Goal: Information Seeking & Learning: Learn about a topic

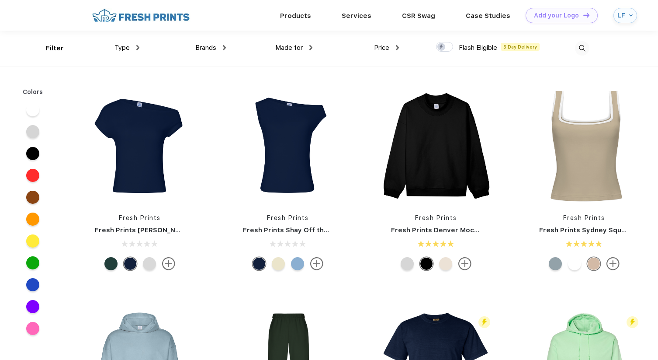
scroll to position [0, 0]
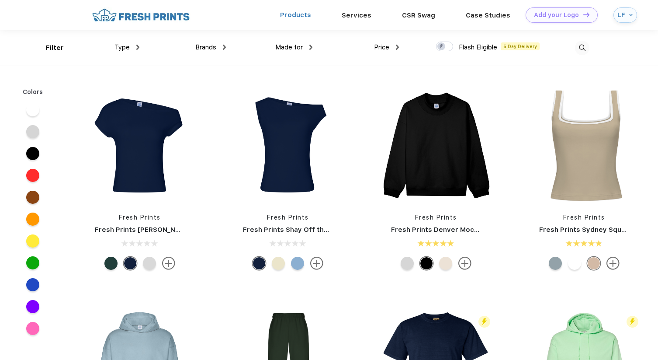
click at [296, 14] on link "Products" at bounding box center [295, 15] width 31 height 8
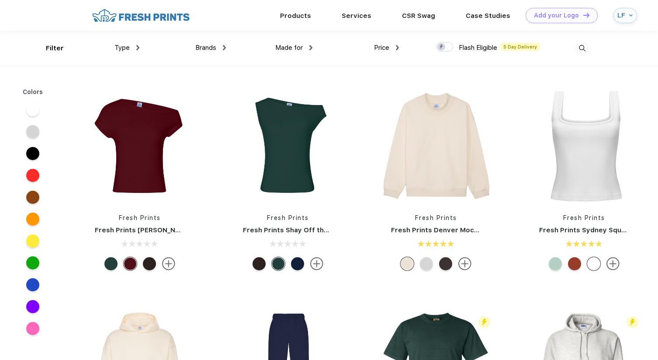
click at [583, 49] on img at bounding box center [582, 48] width 14 height 14
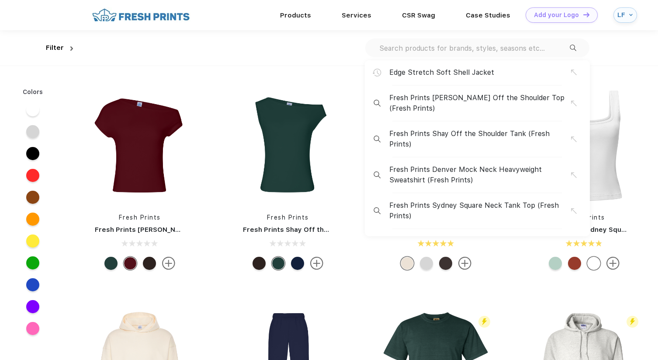
click at [505, 52] on input "text" at bounding box center [474, 48] width 191 height 10
paste input "NF0A8ENN"
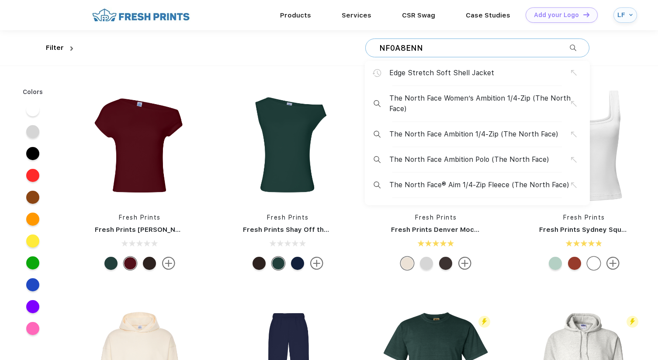
type input "NF0A8ENN"
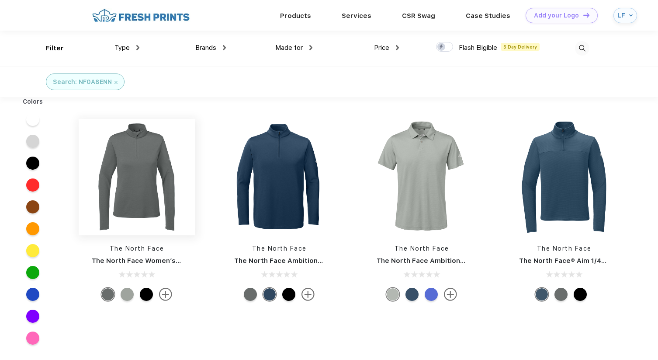
click at [141, 166] on img at bounding box center [137, 177] width 116 height 116
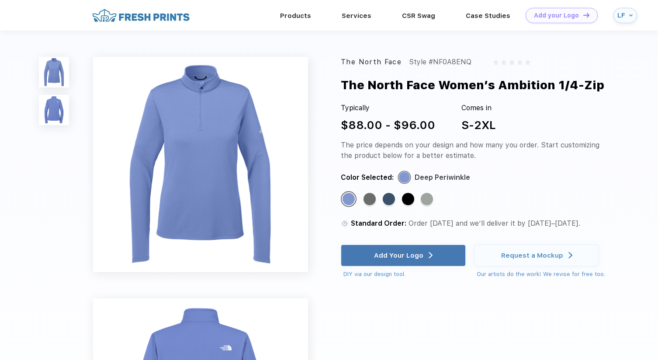
click at [63, 113] on img at bounding box center [54, 110] width 30 height 30
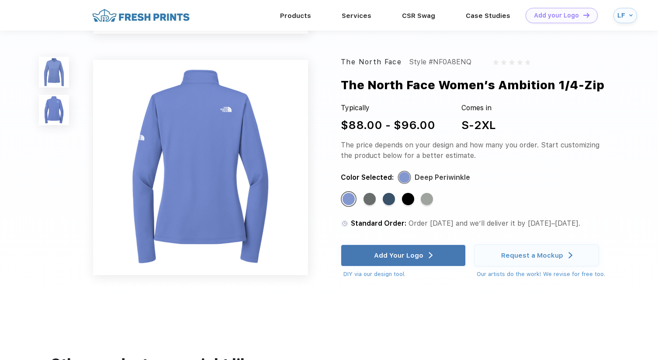
click at [62, 78] on img at bounding box center [54, 72] width 30 height 30
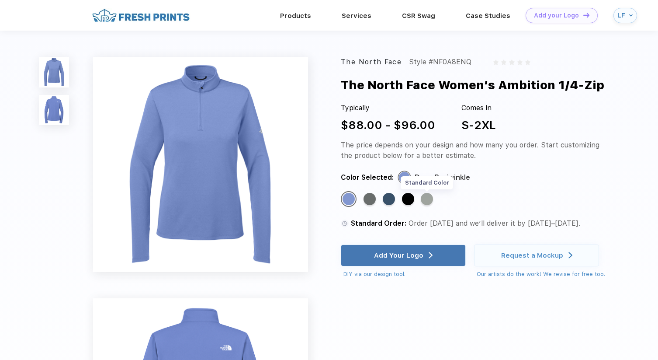
click at [428, 200] on div "Standard Color" at bounding box center [427, 199] width 12 height 12
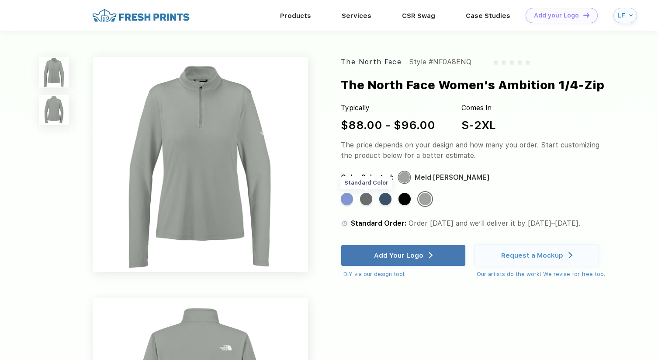
click at [365, 200] on div "Standard Color" at bounding box center [366, 199] width 12 height 12
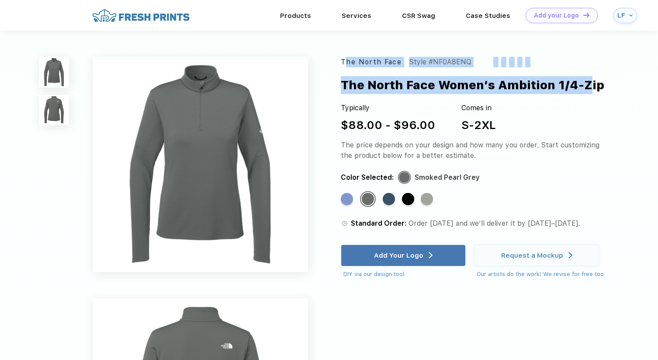
drag, startPoint x: 342, startPoint y: 62, endPoint x: 582, endPoint y: 93, distance: 242.0
click at [582, 93] on div "The North Face Style #NF0A8ENQ The North Face Women’s Ambition 1/4-Zip Typicall…" at bounding box center [476, 167] width 270 height 221
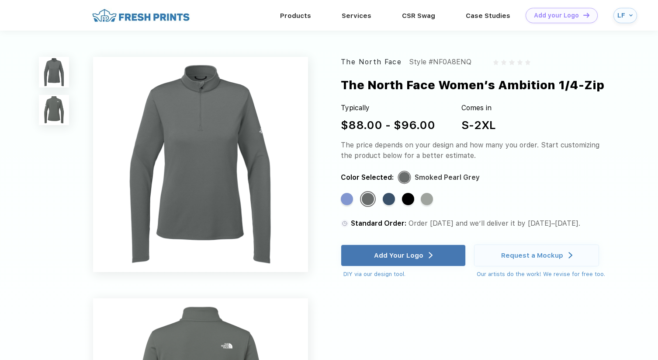
click at [536, 84] on div "The North Face Women’s Ambition 1/4-Zip" at bounding box center [473, 85] width 264 height 18
drag, startPoint x: 342, startPoint y: 62, endPoint x: 630, endPoint y: 89, distance: 288.5
click at [611, 89] on div "The North Face Style #NF0A8ENQ The North Face Women’s Ambition 1/4-Zip Typicall…" at bounding box center [476, 167] width 270 height 221
copy div "The North Face Style #NF0A8ENQ The North Face Women’s Ambition 1/4-Zip"
click at [349, 198] on div "Standard Color" at bounding box center [347, 199] width 12 height 12
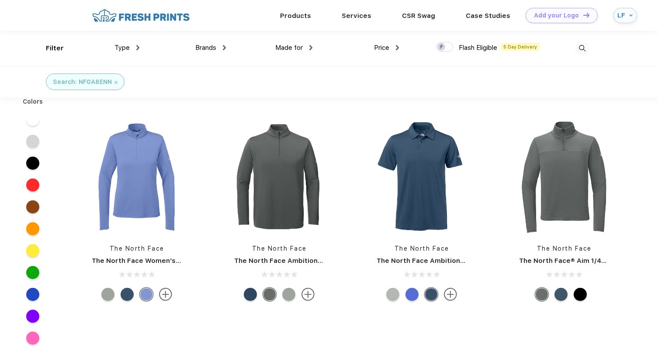
click at [115, 81] on img at bounding box center [116, 82] width 3 height 3
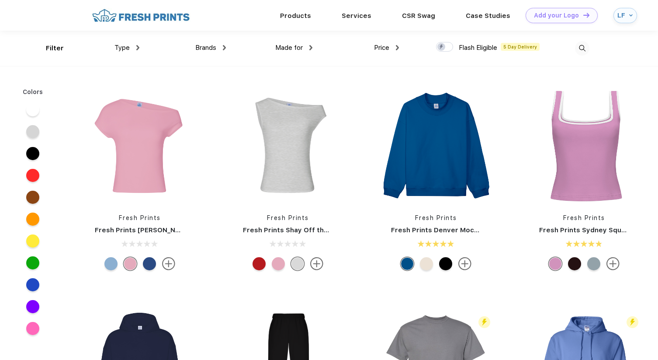
click at [212, 48] on span "Brands" at bounding box center [205, 48] width 21 height 8
click at [217, 49] on div "Brands" at bounding box center [210, 48] width 31 height 10
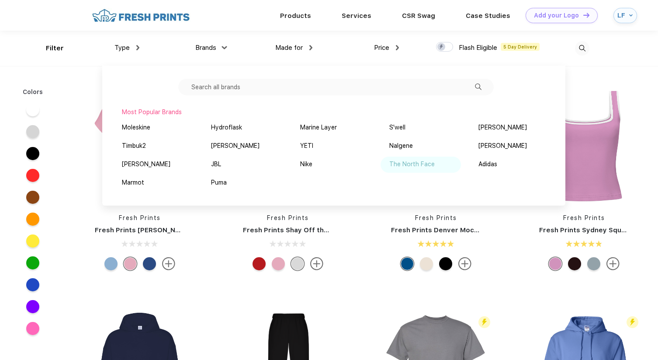
click at [411, 164] on div "The North Face" at bounding box center [412, 164] width 45 height 9
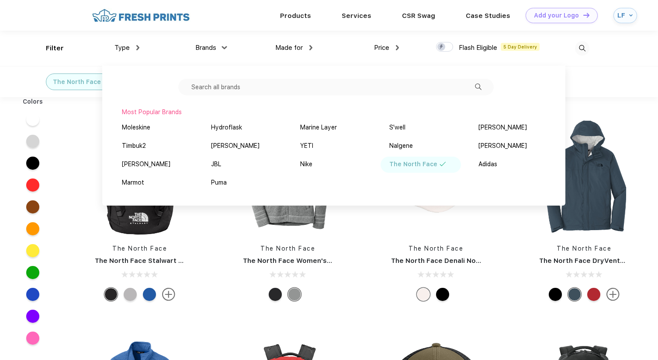
click at [361, 300] on div "The North Face The North Face Women's North Face Full Zip" at bounding box center [288, 211] width 148 height 185
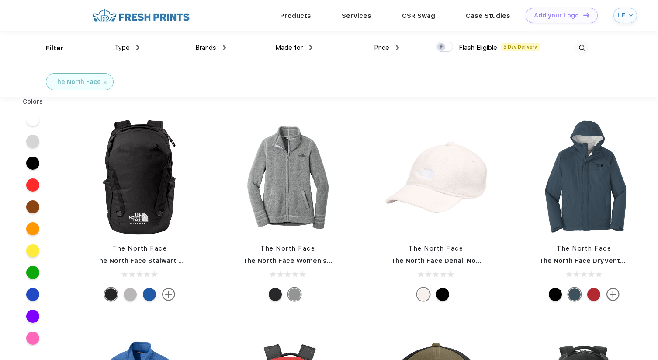
click at [584, 44] on img at bounding box center [582, 48] width 14 height 14
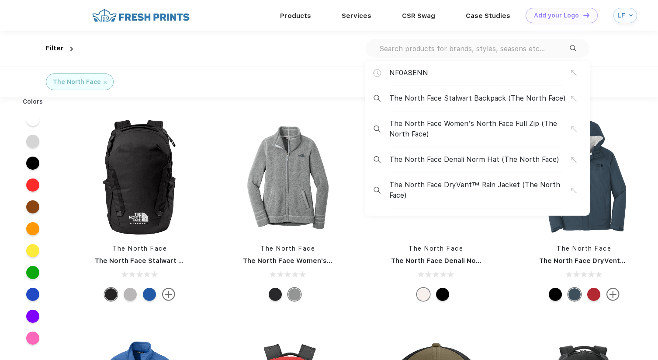
click at [522, 47] on input "text" at bounding box center [474, 49] width 191 height 10
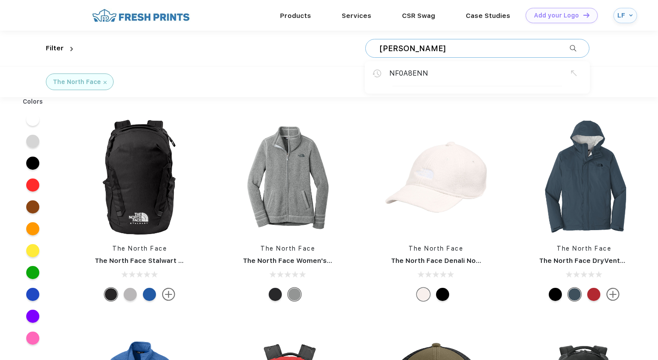
type input "[PERSON_NAME]"
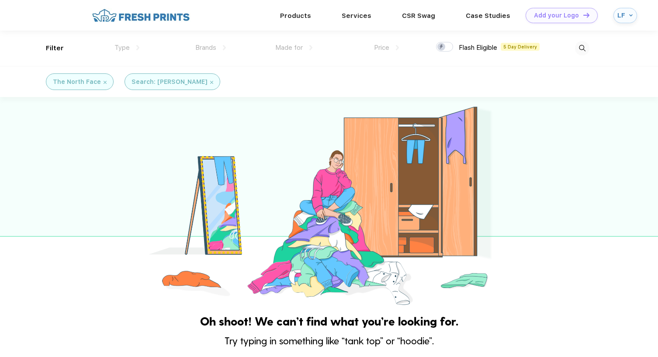
click at [581, 45] on img at bounding box center [582, 48] width 14 height 14
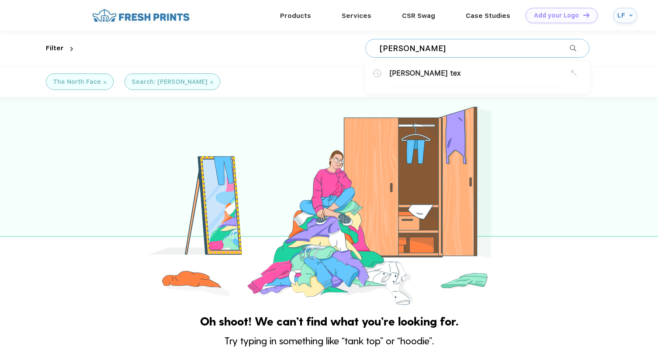
click at [515, 47] on input "[PERSON_NAME]" at bounding box center [474, 49] width 191 height 10
type input "goretex"
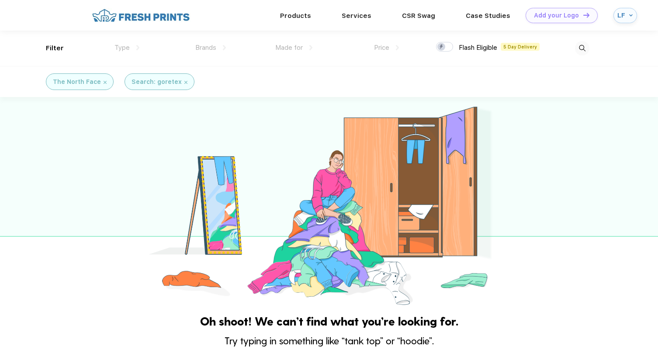
click at [578, 44] on img at bounding box center [582, 48] width 14 height 14
click at [512, 44] on input "goretex" at bounding box center [474, 49] width 191 height 10
type input "waterproof"
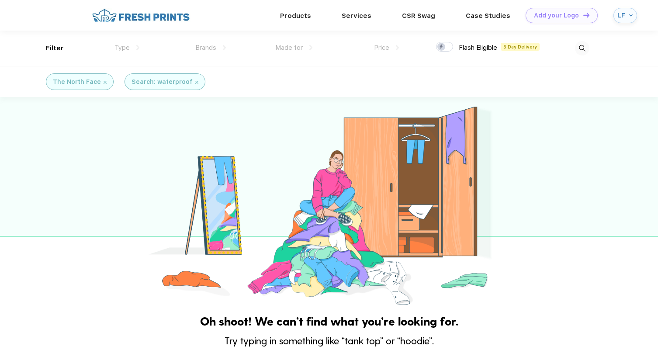
click at [104, 83] on img at bounding box center [105, 82] width 3 height 3
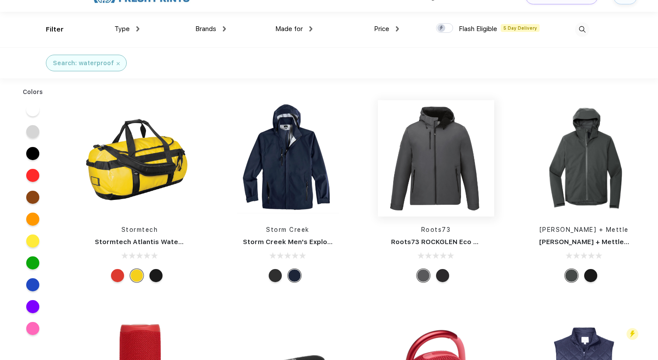
scroll to position [23, 0]
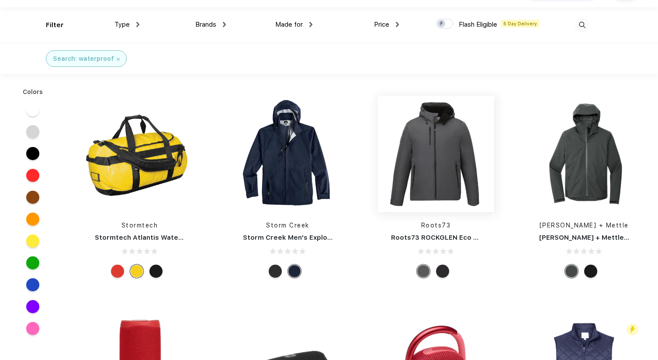
click at [442, 157] on img at bounding box center [436, 154] width 116 height 116
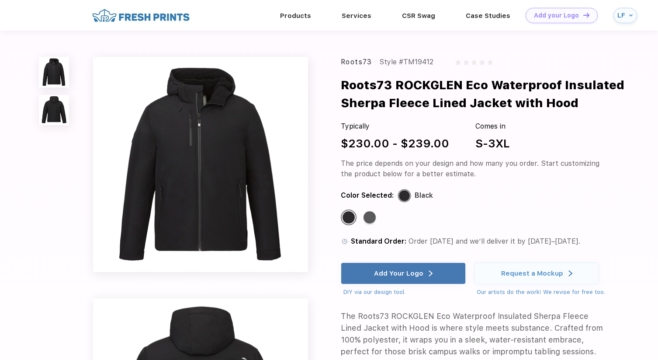
click at [194, 153] on img at bounding box center [200, 164] width 215 height 215
click at [56, 103] on img at bounding box center [54, 110] width 30 height 30
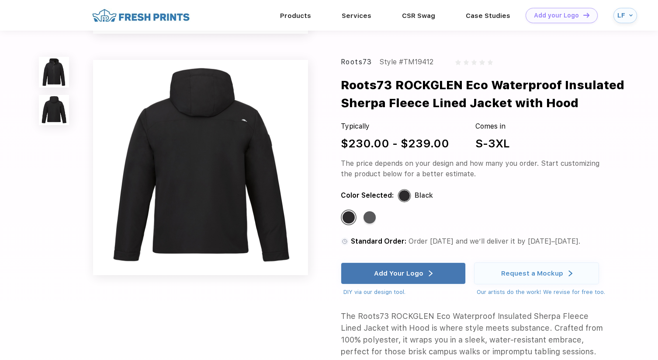
scroll to position [208, 0]
click at [171, 153] on img at bounding box center [200, 167] width 215 height 215
click at [47, 71] on img at bounding box center [54, 72] width 30 height 30
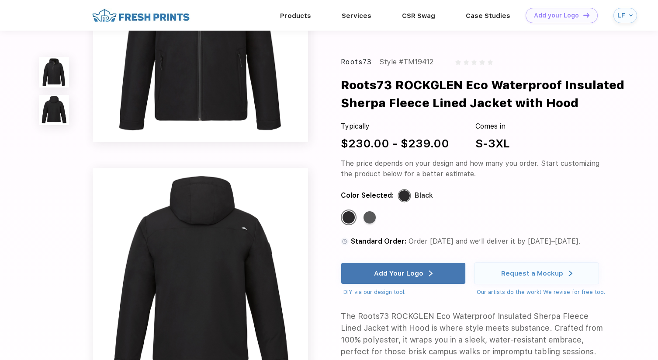
scroll to position [0, 0]
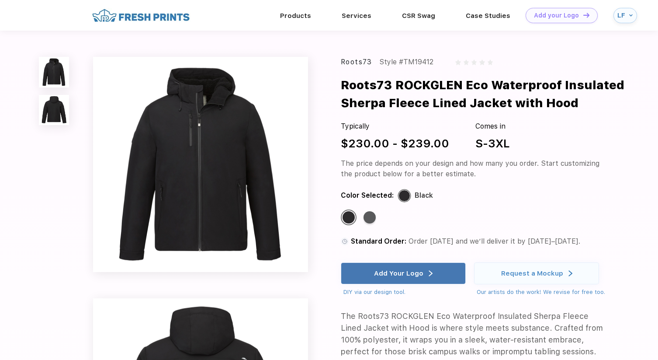
click at [280, 167] on img at bounding box center [200, 164] width 215 height 215
click at [219, 159] on img at bounding box center [200, 164] width 215 height 215
click at [375, 219] on div "Standard Color" at bounding box center [370, 217] width 12 height 12
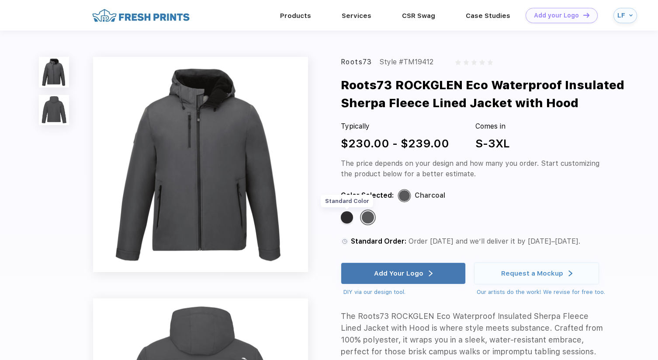
click at [348, 219] on div "Standard Color" at bounding box center [347, 217] width 12 height 12
